Goal: Check status: Check status

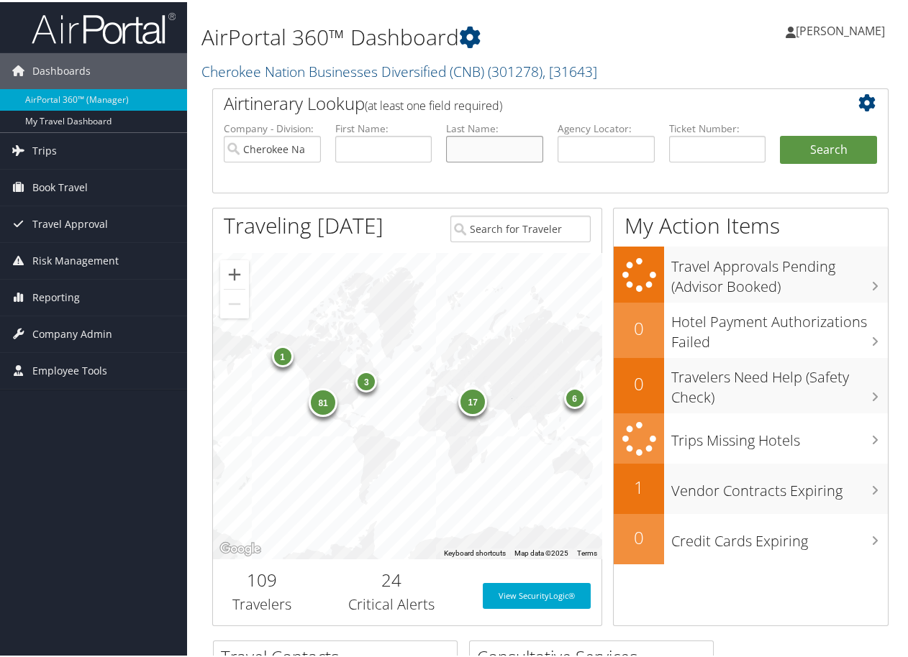
click at [464, 146] on input "text" at bounding box center [494, 147] width 97 height 27
type input "Monas"
click at [816, 139] on button "Search" at bounding box center [828, 148] width 97 height 29
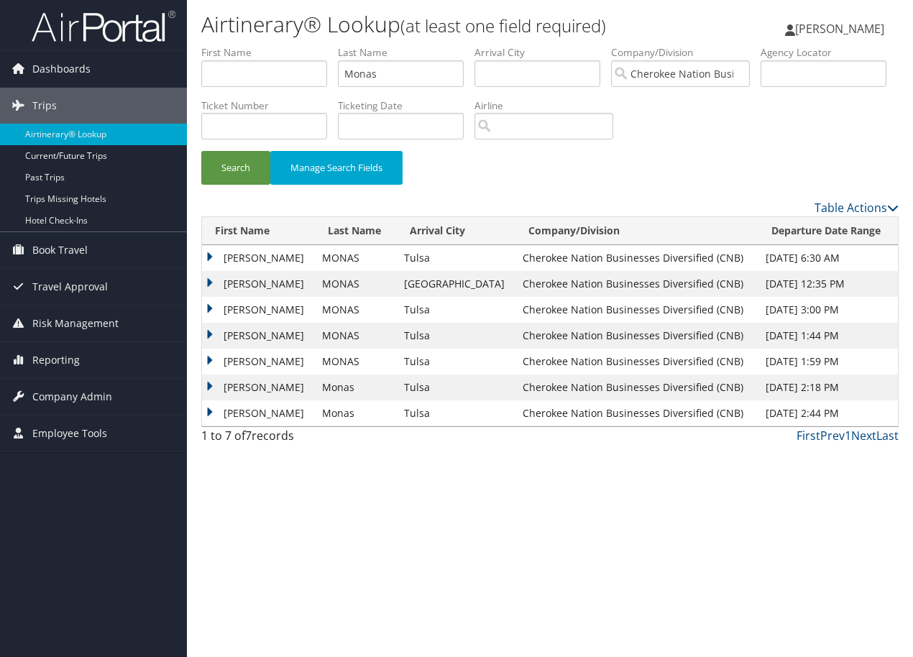
click at [208, 277] on td "[PERSON_NAME]" at bounding box center [258, 284] width 113 height 26
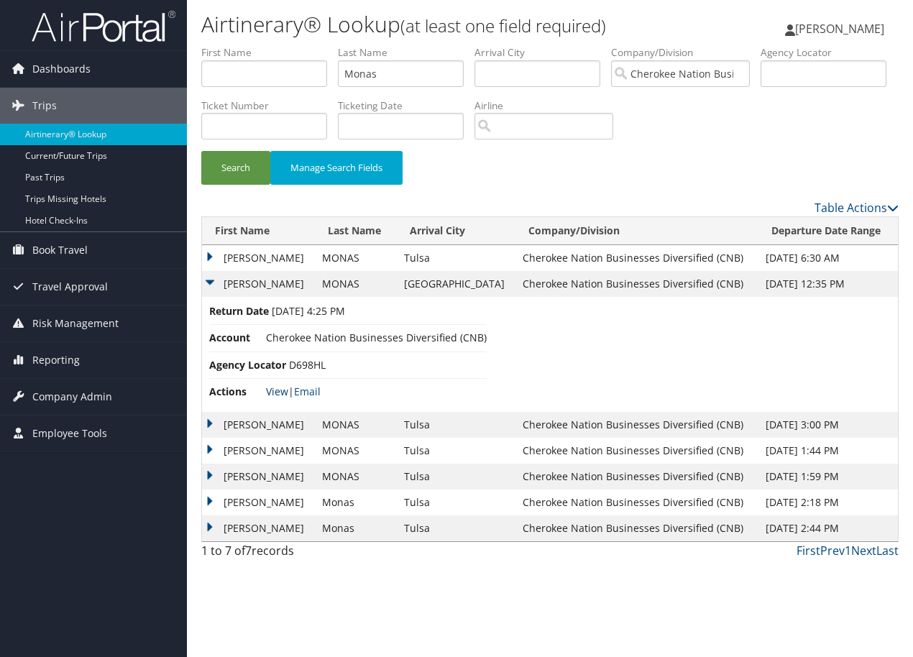
click at [276, 386] on link "View" at bounding box center [277, 392] width 22 height 14
drag, startPoint x: 387, startPoint y: 70, endPoint x: 296, endPoint y: 74, distance: 90.7
click at [296, 45] on ul "First Name Last Name [PERSON_NAME] Departure City Arrival City Company/Division…" at bounding box center [550, 45] width 698 height 0
type input "[PERSON_NAME]"
click at [201, 151] on button "Search" at bounding box center [235, 168] width 69 height 34
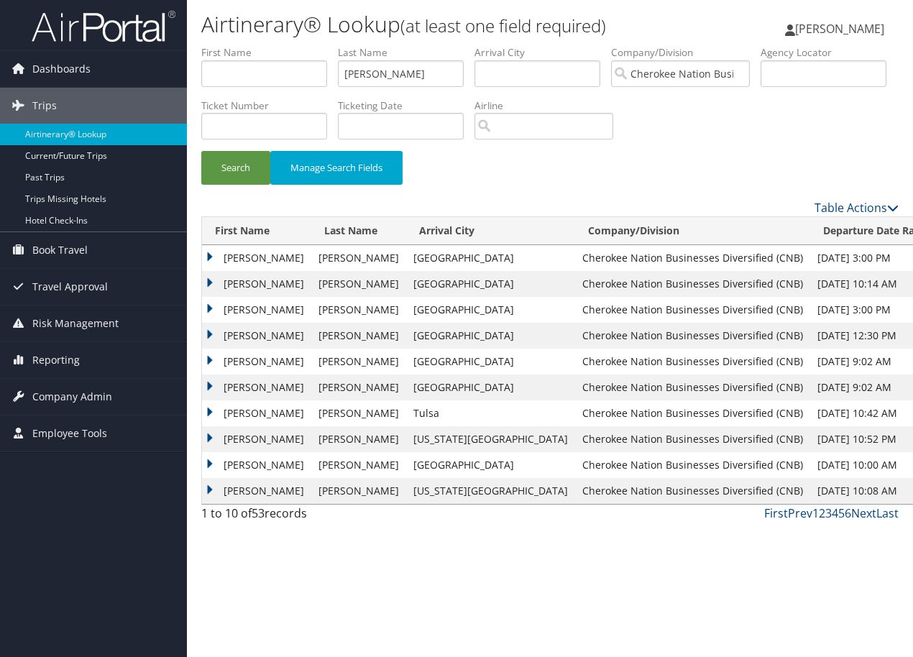
click at [209, 328] on td "[PERSON_NAME]" at bounding box center [256, 336] width 109 height 26
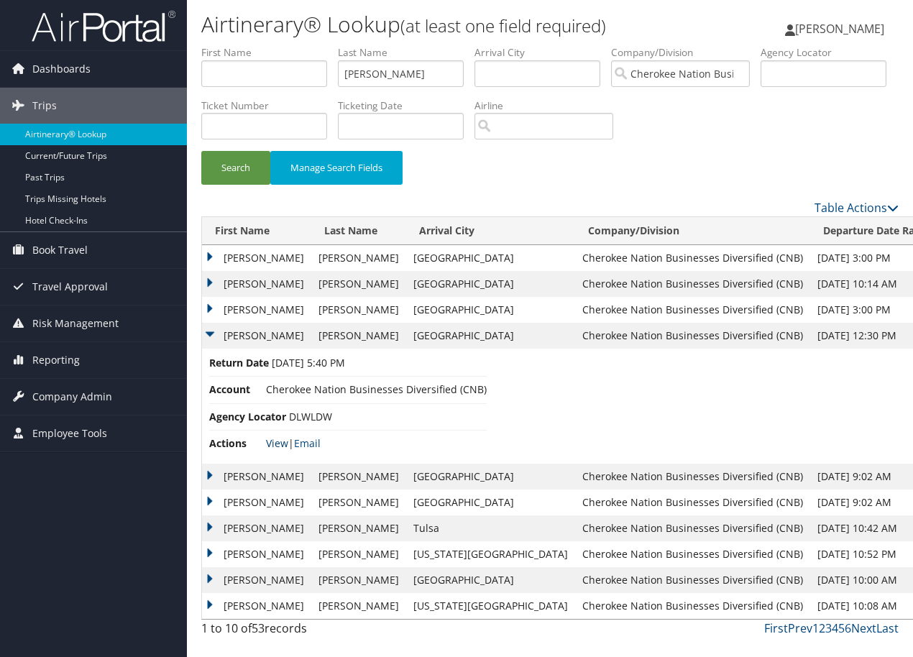
click at [272, 441] on link "View" at bounding box center [277, 444] width 22 height 14
click at [206, 307] on td "[PERSON_NAME]" at bounding box center [256, 310] width 109 height 26
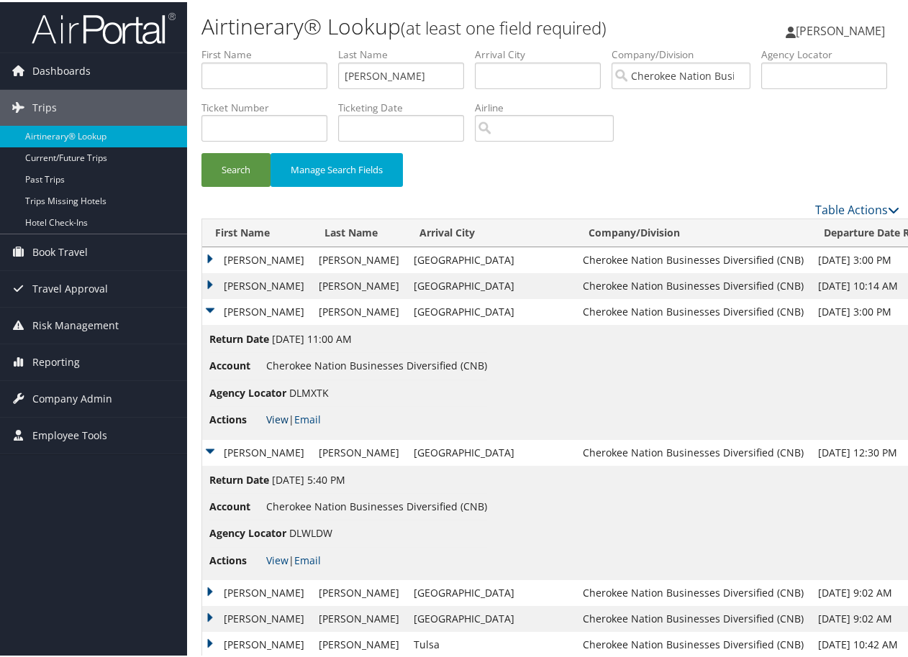
click at [269, 412] on link "View" at bounding box center [277, 418] width 22 height 14
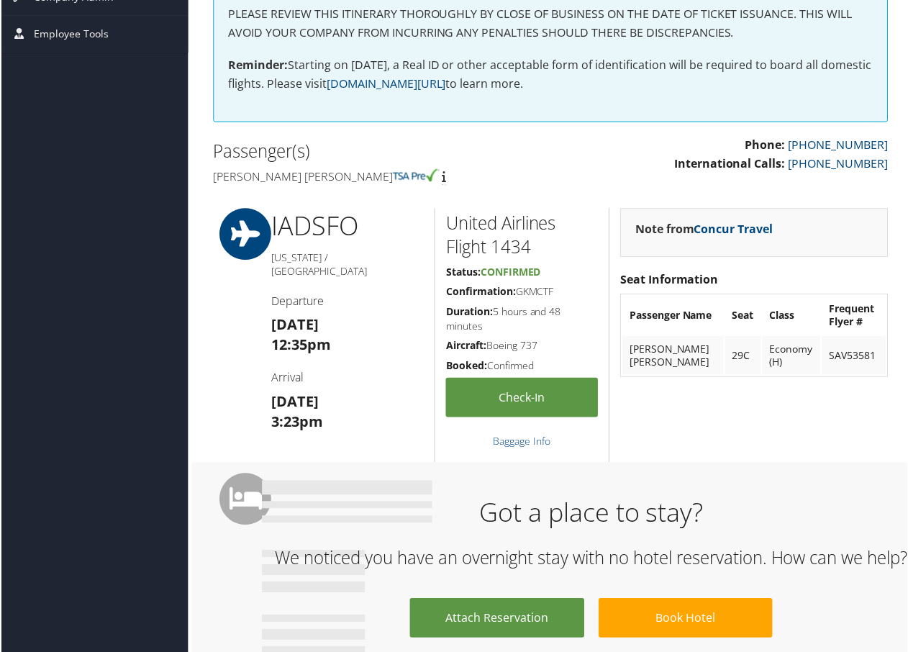
scroll to position [288, 0]
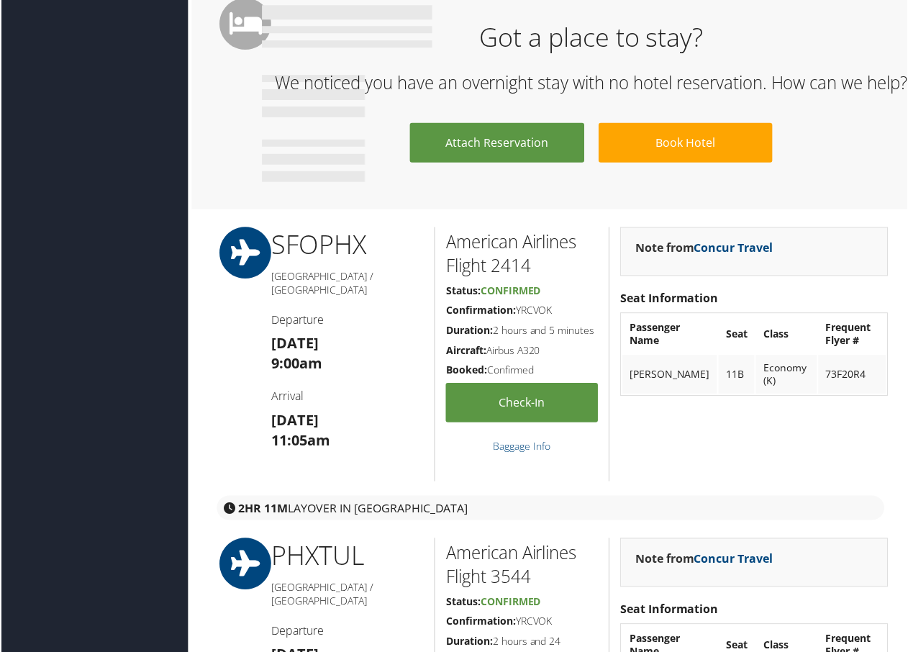
scroll to position [1079, 0]
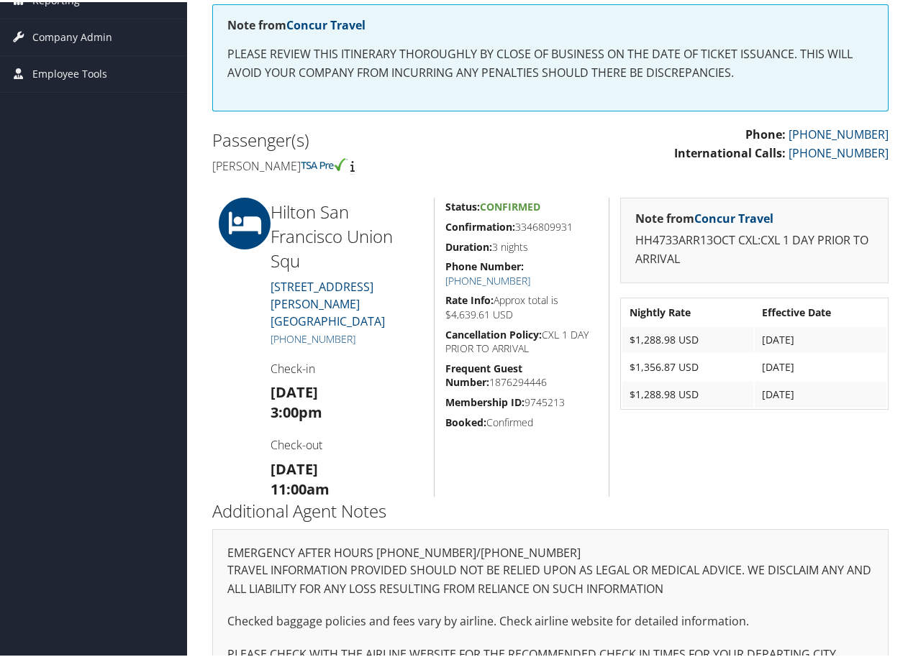
scroll to position [288, 0]
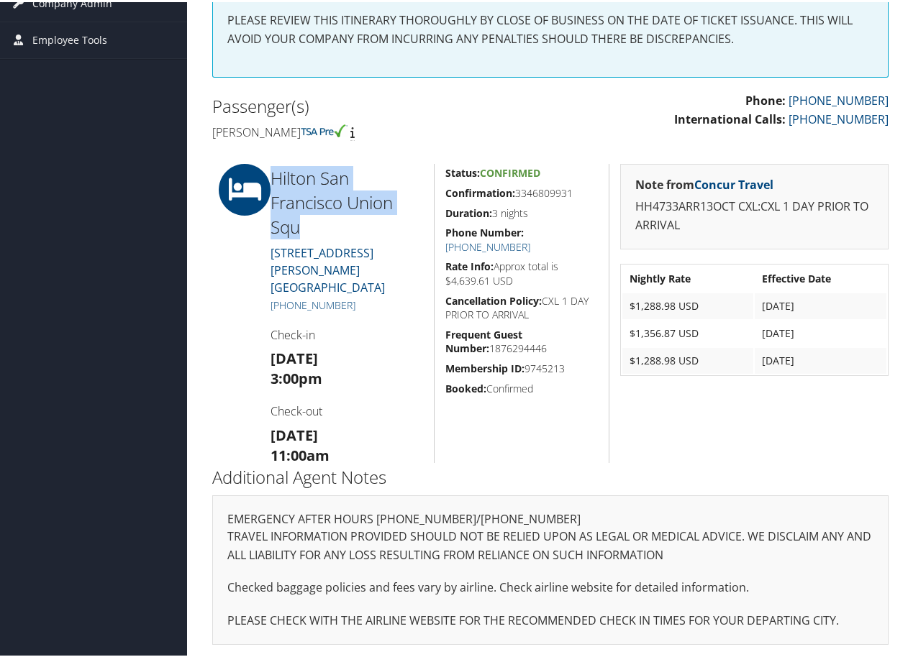
drag, startPoint x: 271, startPoint y: 178, endPoint x: 319, endPoint y: 224, distance: 67.1
click at [319, 224] on h2 "Hilton San Francisco Union Squ" at bounding box center [346, 200] width 153 height 73
copy h2 "Hilton San Francisco Union Squ"
click at [383, 347] on h3 "[DATE] 3:00pm" at bounding box center [346, 367] width 153 height 40
